Goal: Subscribe to service/newsletter

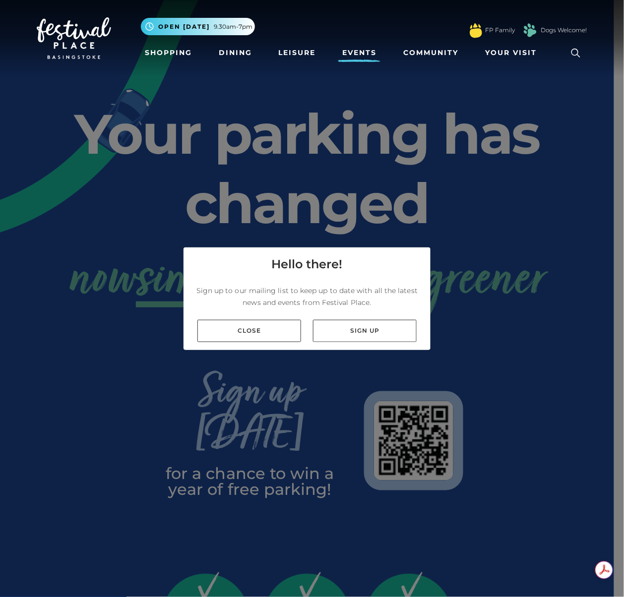
click at [362, 49] on link "Events" at bounding box center [359, 53] width 42 height 18
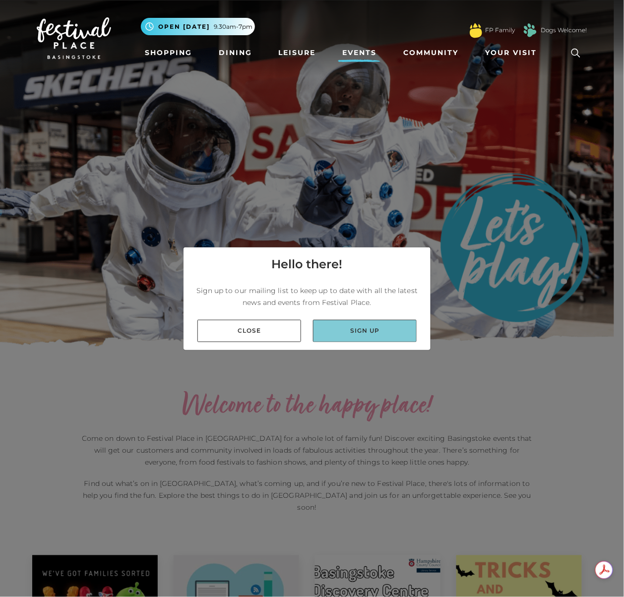
click at [358, 327] on link "Sign up" at bounding box center [365, 331] width 104 height 22
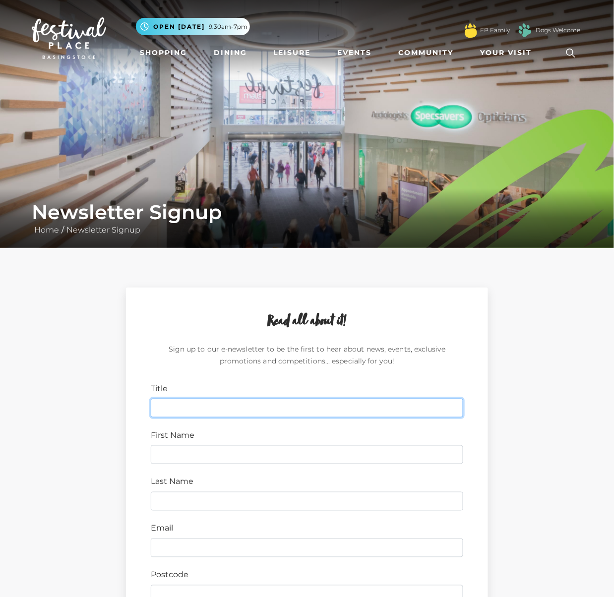
click at [226, 406] on input "Title" at bounding box center [307, 408] width 312 height 19
type input "K"
type input "Mrs"
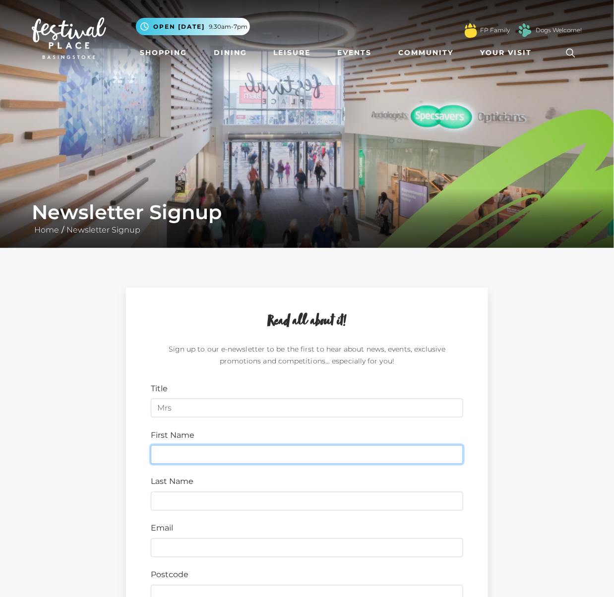
click at [197, 459] on input "First Name" at bounding box center [307, 454] width 312 height 19
type input "Katie"
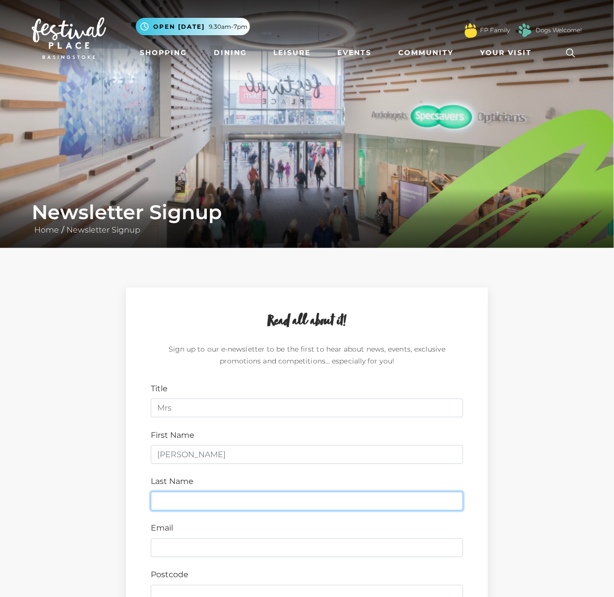
type input "Chapman"
type input "PE7 1ET"
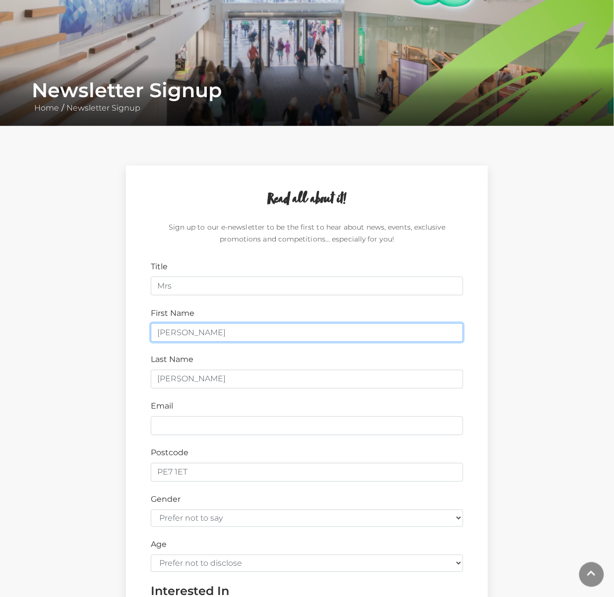
scroll to position [132, 0]
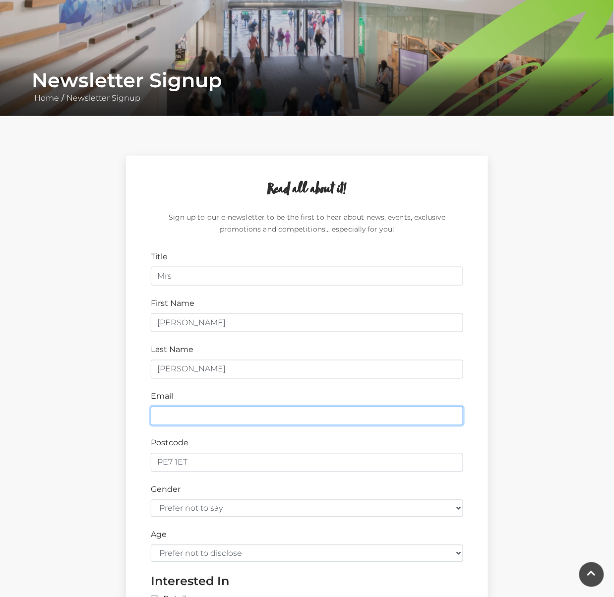
click at [184, 416] on input "Email" at bounding box center [307, 416] width 312 height 19
type input "katie.chapman@toolbox-marketing.com"
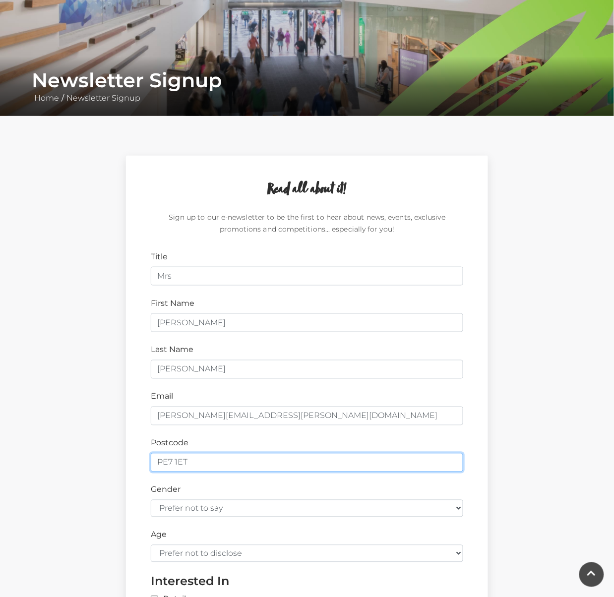
click at [179, 461] on input "PE7 1ET" at bounding box center [307, 462] width 312 height 19
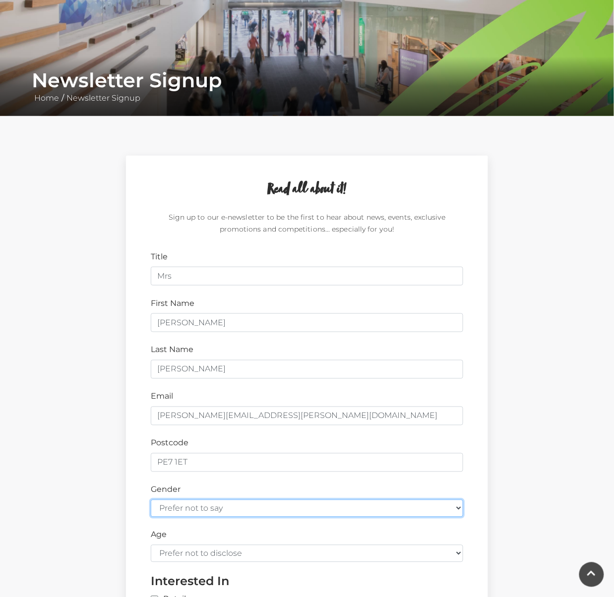
click at [177, 507] on select "Prefer not to say Female Male" at bounding box center [307, 508] width 312 height 17
select select "female"
click at [151, 501] on select "Prefer not to say Female Male" at bounding box center [307, 508] width 312 height 17
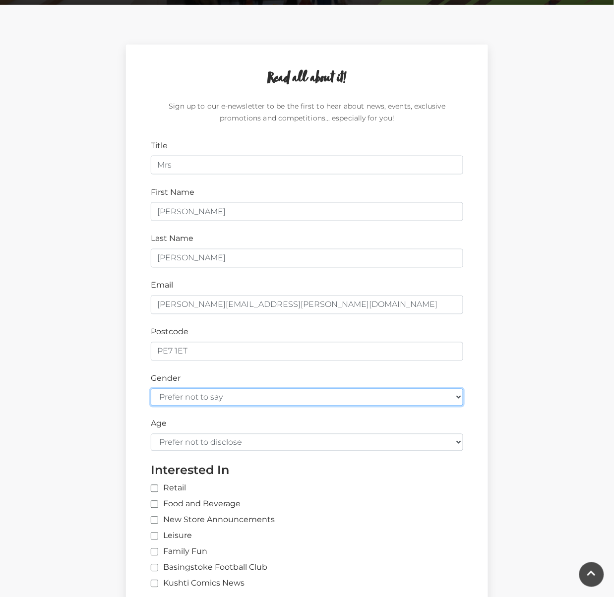
scroll to position [264, 0]
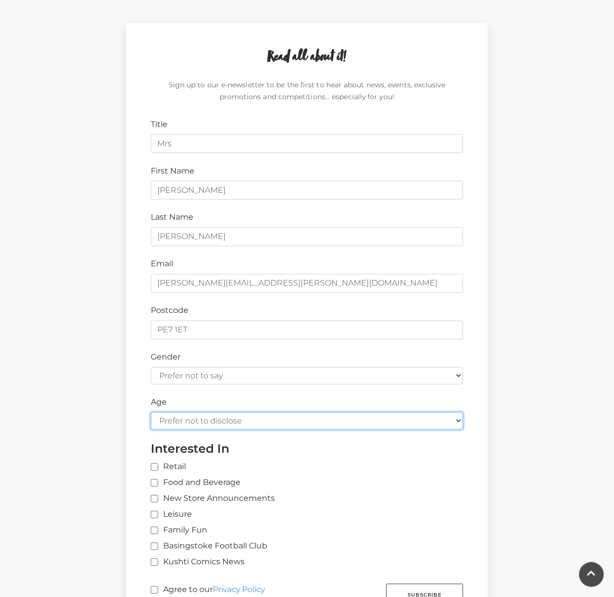
click at [200, 419] on select "Prefer not to disclose Under 18 18-24 25-34 35-44 45-54 55-64 65+" at bounding box center [307, 421] width 312 height 17
select select "35-44"
click at [151, 414] on select "Prefer not to disclose Under 18 18-24 25-34 35-44 45-54 55-64 65+" at bounding box center [307, 421] width 312 height 17
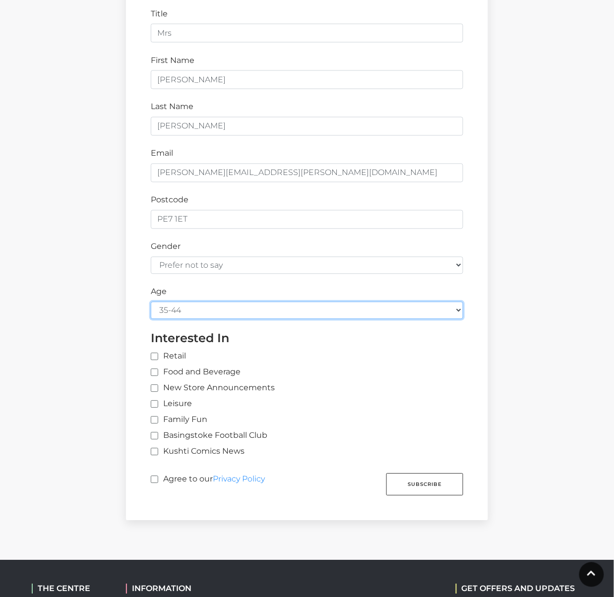
scroll to position [397, 0]
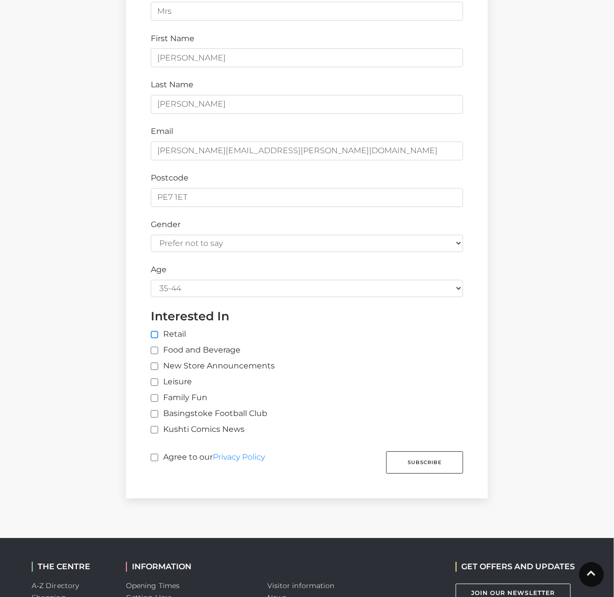
click at [154, 337] on input "Retail" at bounding box center [314, 335] width 327 height 6
checkbox input "true"
click at [155, 352] on input "Food and Beverage" at bounding box center [154, 351] width 6 height 6
checkbox input "true"
click at [157, 366] on input "New Store Announcements" at bounding box center [154, 367] width 6 height 6
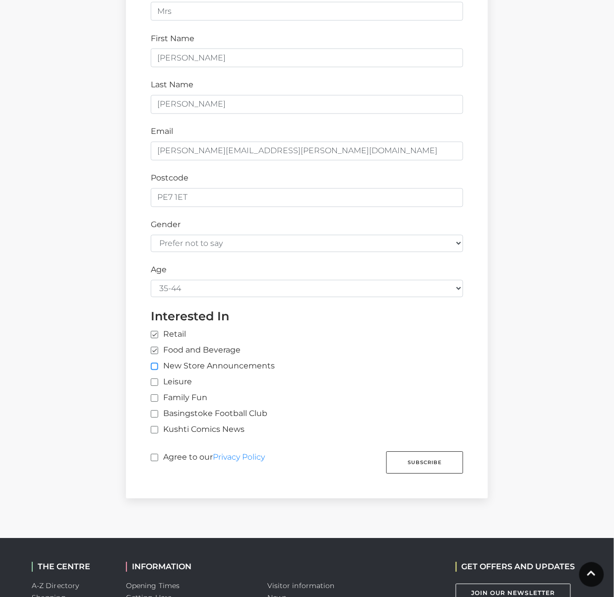
checkbox input "true"
click at [157, 380] on label "Leisure" at bounding box center [171, 382] width 41 height 12
click at [157, 380] on input "Leisure" at bounding box center [154, 383] width 6 height 6
checkbox input "true"
click at [155, 397] on input "Family Fun" at bounding box center [154, 399] width 6 height 6
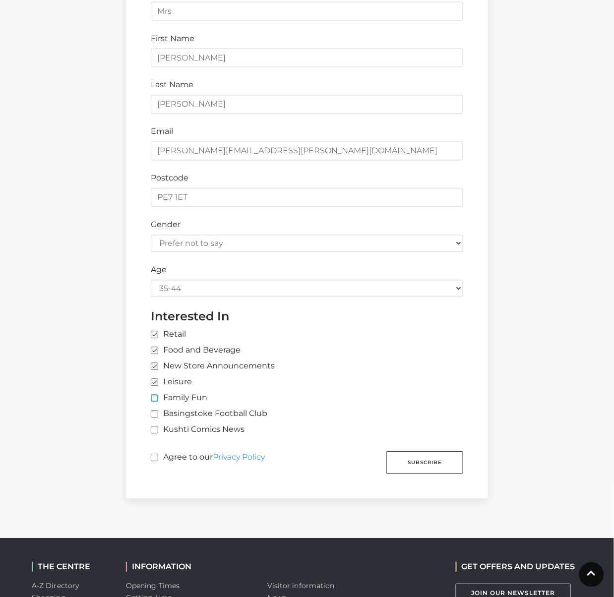
checkbox input "true"
click at [155, 414] on input "Basingstoke Football Club" at bounding box center [154, 415] width 6 height 6
checkbox input "true"
click at [154, 433] on input "Kushti Comics News" at bounding box center [154, 430] width 6 height 6
checkbox input "true"
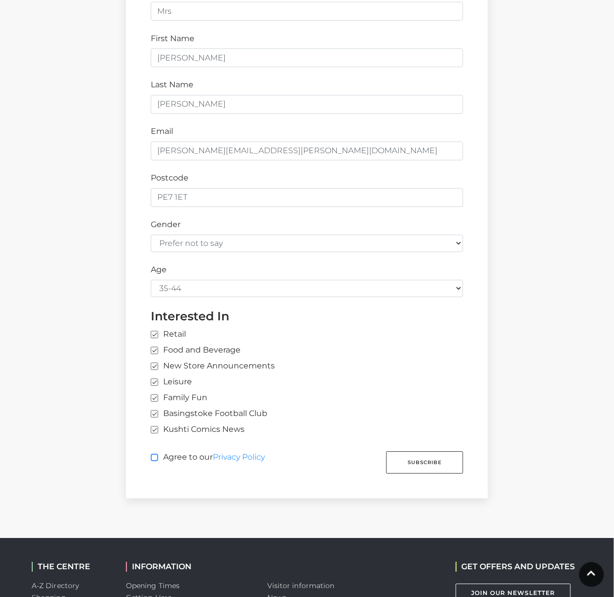
click at [154, 462] on input "Agree to our Privacy Policy" at bounding box center [154, 458] width 6 height 6
checkbox input "true"
click at [430, 457] on button "Subscribe" at bounding box center [424, 463] width 77 height 22
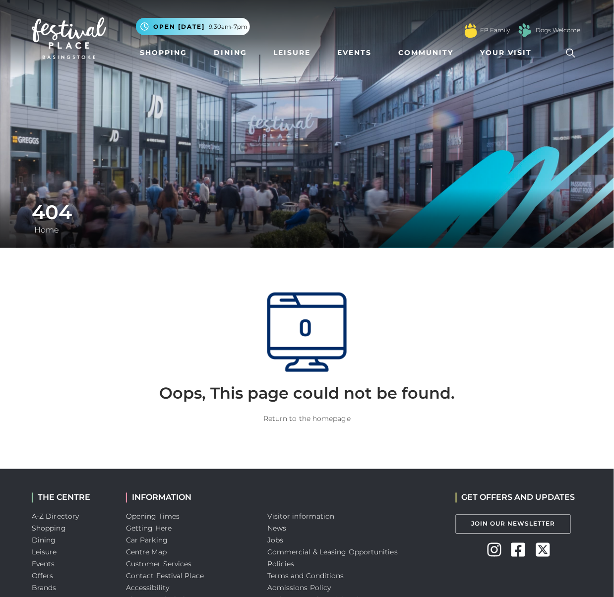
click at [320, 417] on link "Return to the homepage" at bounding box center [306, 418] width 87 height 9
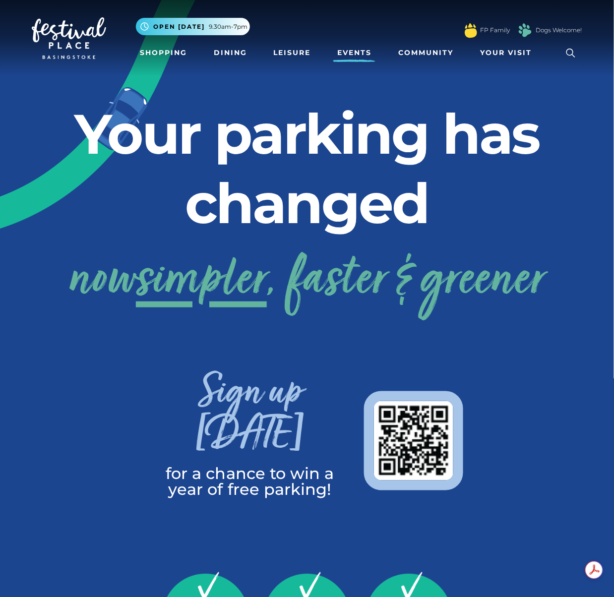
click at [352, 49] on link "Events" at bounding box center [354, 53] width 42 height 18
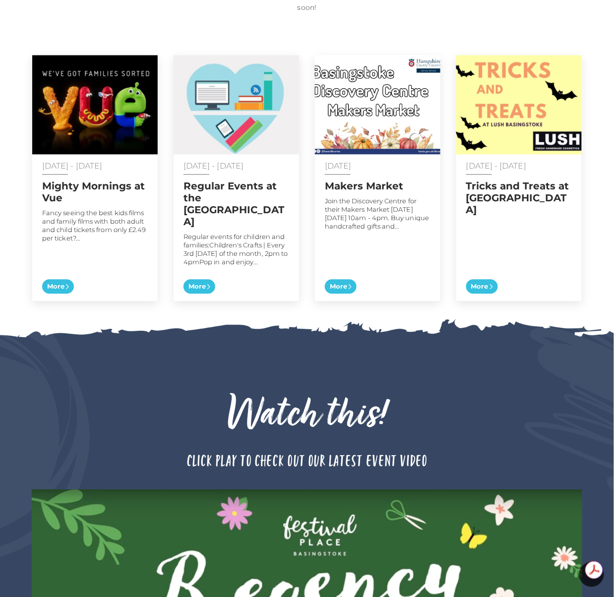
scroll to position [387, 0]
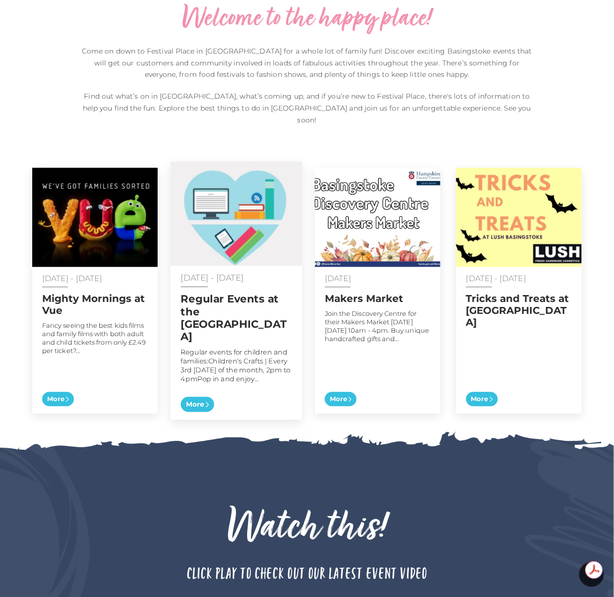
click at [228, 300] on h2 "Regular Events at the [GEOGRAPHIC_DATA]" at bounding box center [236, 318] width 111 height 50
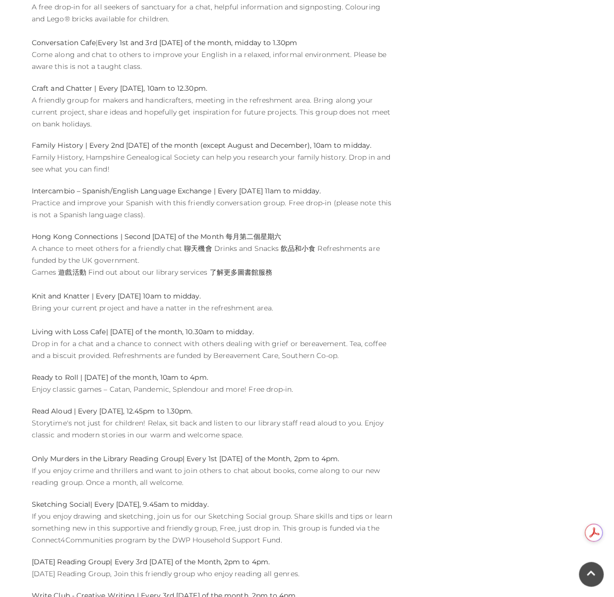
scroll to position [1190, 0]
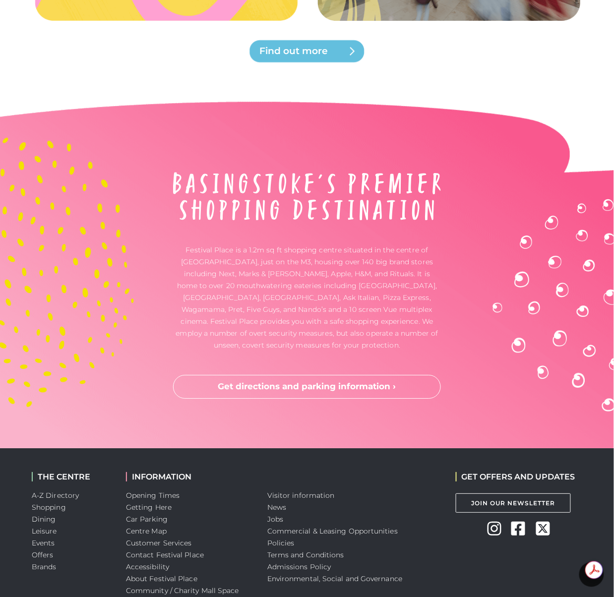
scroll to position [2460, 0]
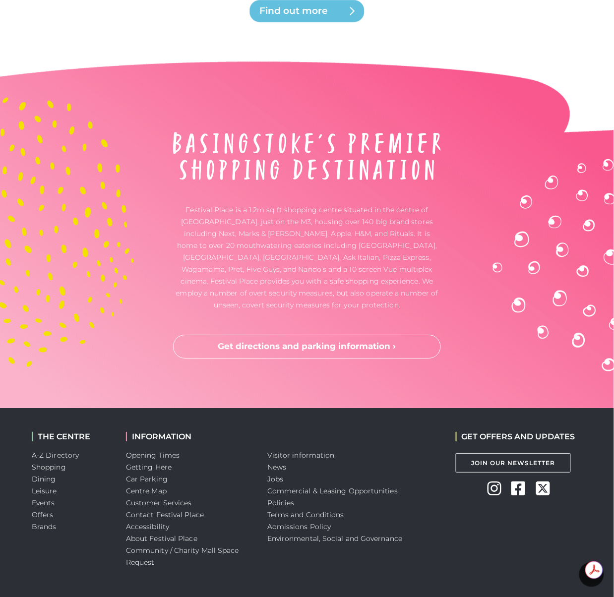
click at [516, 480] on icon at bounding box center [518, 488] width 14 height 16
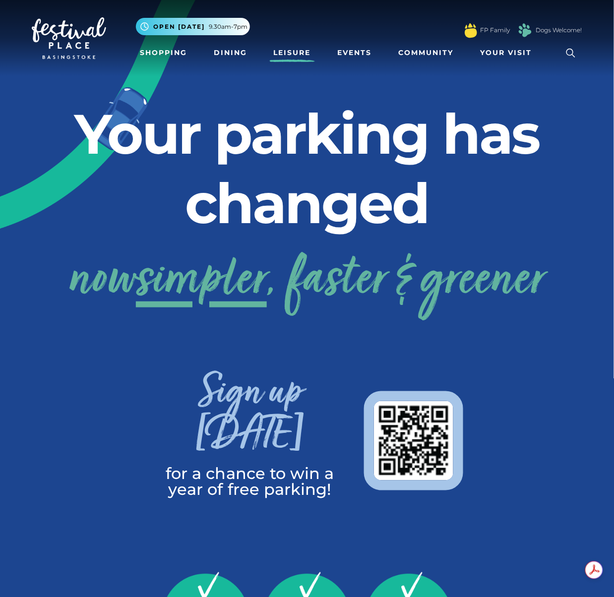
click at [300, 51] on link "Leisure" at bounding box center [292, 53] width 45 height 18
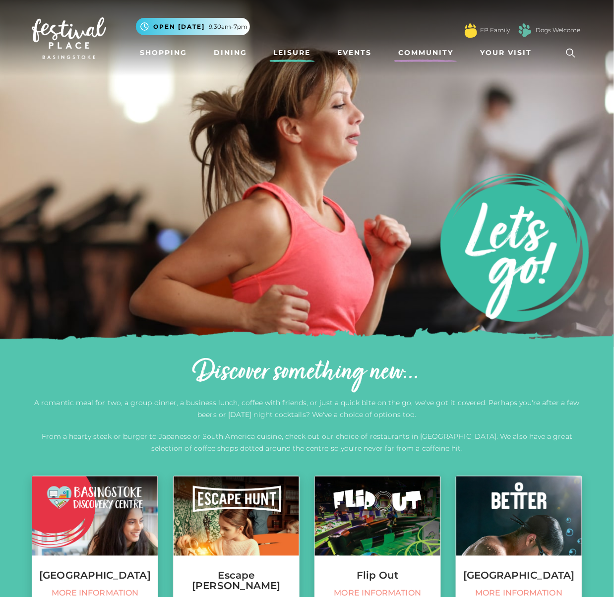
click at [427, 50] on link "Community" at bounding box center [425, 53] width 63 height 18
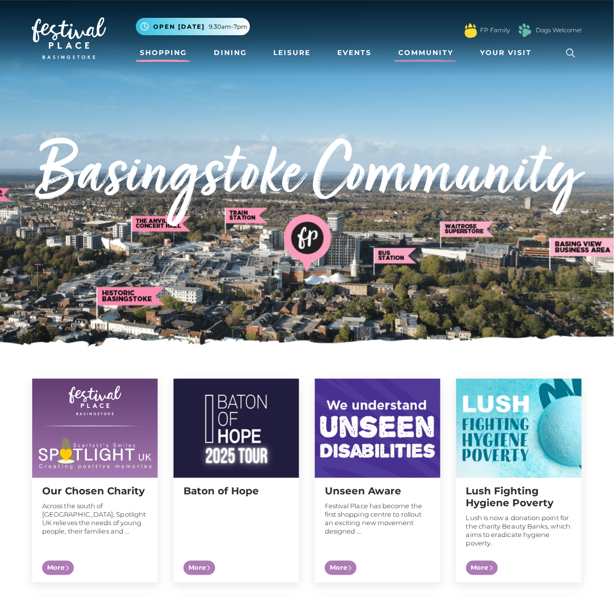
click at [165, 50] on link "Shopping" at bounding box center [163, 53] width 55 height 18
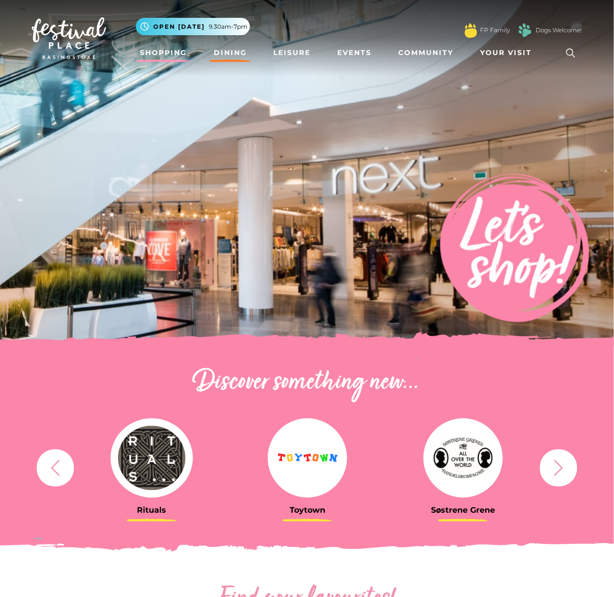
click at [228, 52] on link "Dining" at bounding box center [230, 53] width 41 height 18
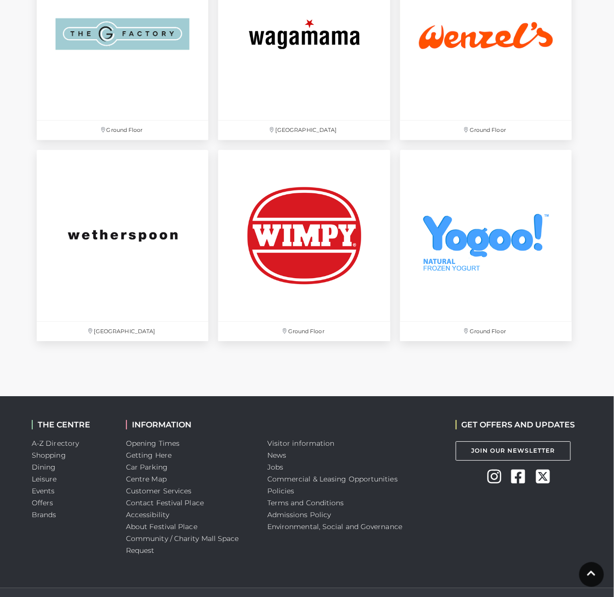
scroll to position [3355, 0]
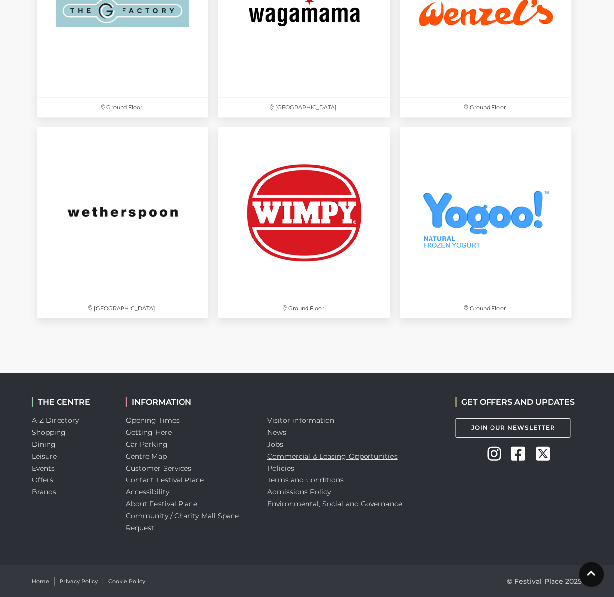
click at [299, 453] on link "Commercial & Leasing Opportunities" at bounding box center [332, 456] width 130 height 9
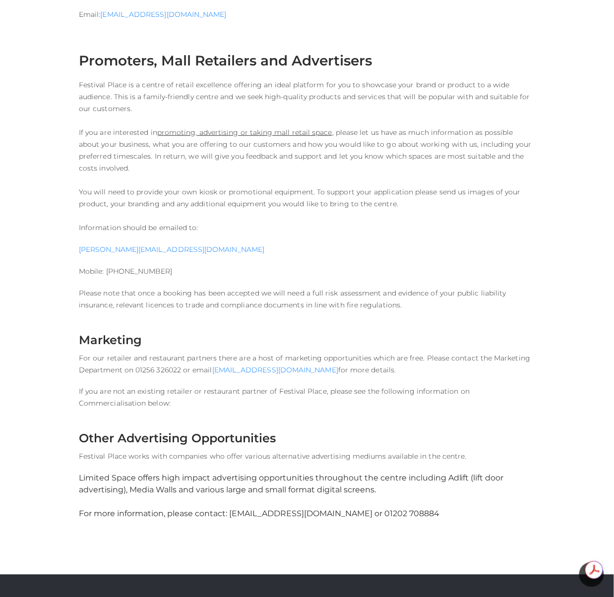
scroll to position [1193, 0]
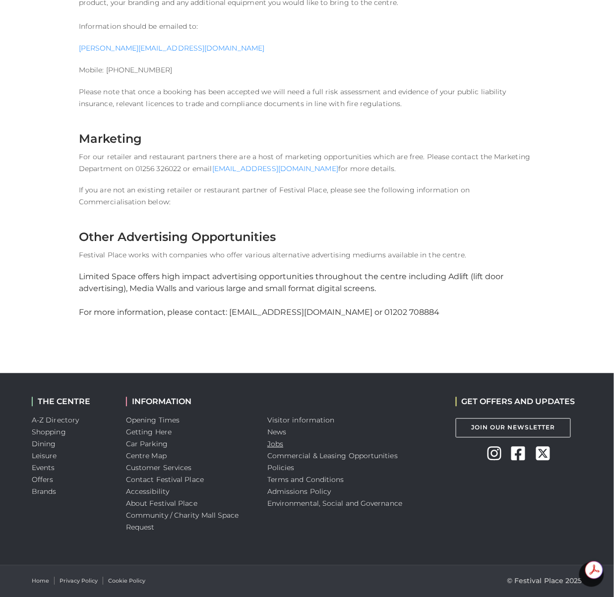
click at [278, 441] on link "Jobs" at bounding box center [275, 444] width 16 height 9
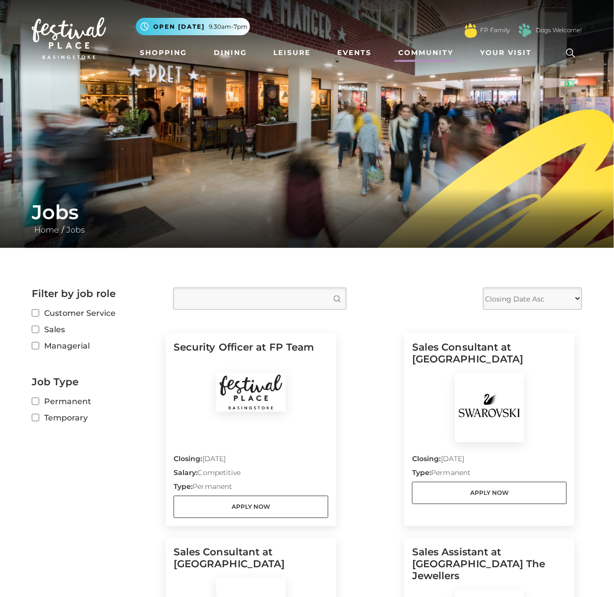
click at [432, 51] on link "Community" at bounding box center [425, 53] width 63 height 18
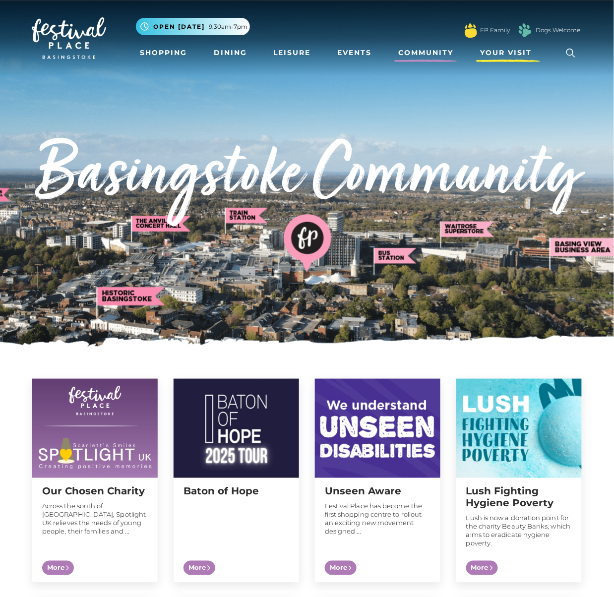
click at [505, 52] on span "Your Visit" at bounding box center [506, 53] width 52 height 10
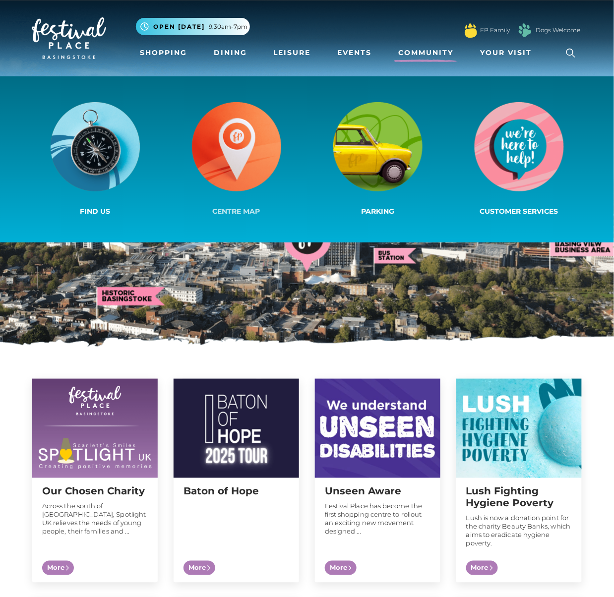
click at [242, 155] on img at bounding box center [236, 146] width 89 height 89
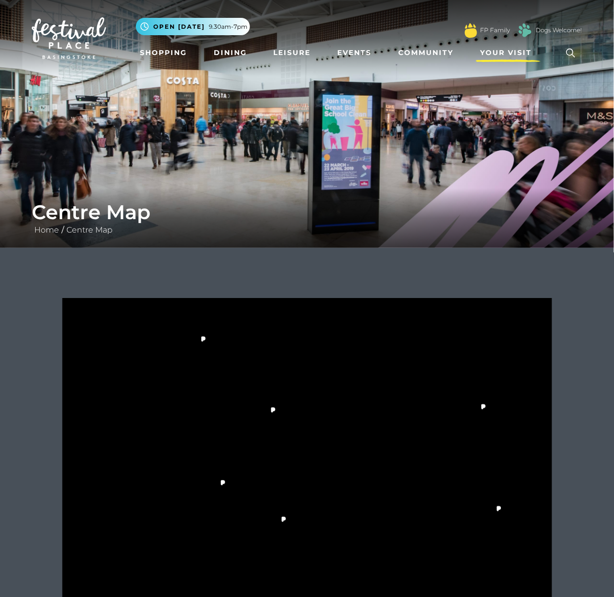
click at [496, 52] on span "Your Visit" at bounding box center [506, 53] width 52 height 10
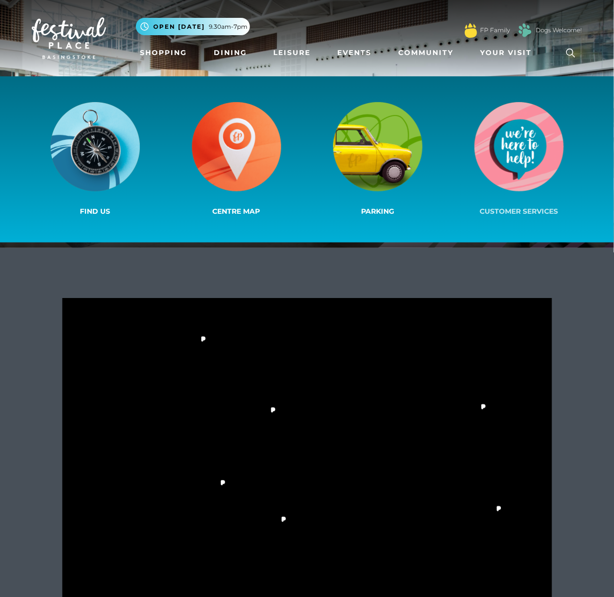
click at [542, 157] on img at bounding box center [519, 146] width 89 height 89
